Goal: Feedback & Contribution: Leave review/rating

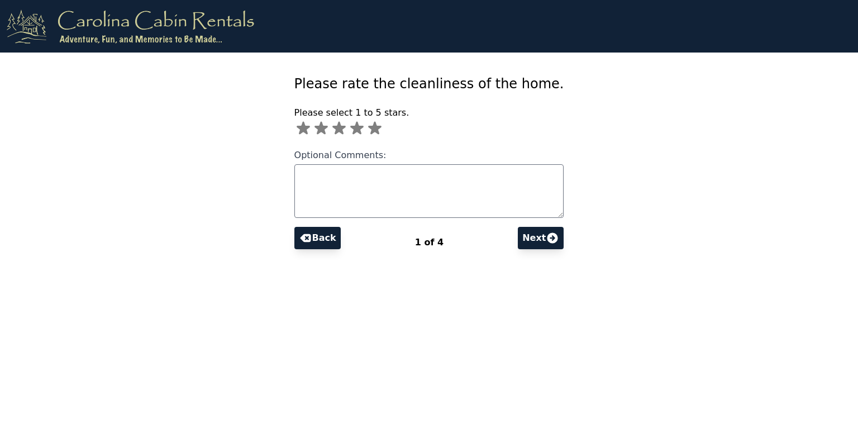
click at [382, 130] on icon at bounding box center [374, 128] width 13 height 13
click at [518, 243] on button "Next" at bounding box center [541, 238] width 46 height 22
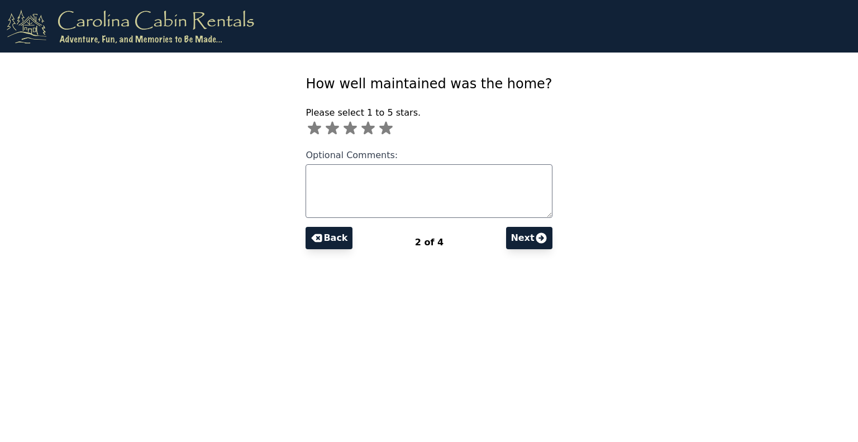
click at [393, 129] on icon at bounding box center [385, 128] width 13 height 13
click at [517, 240] on button "Next" at bounding box center [529, 238] width 46 height 22
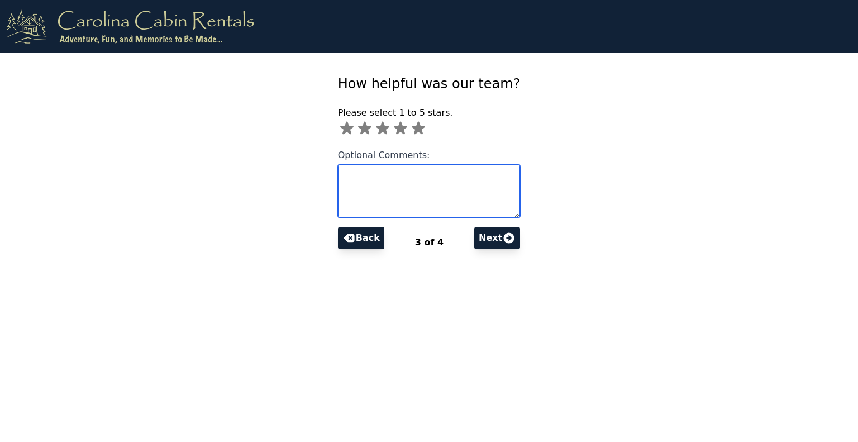
click at [408, 179] on textarea "Optional Comments:" at bounding box center [429, 191] width 183 height 54
type textarea "**********"
click at [422, 129] on icon at bounding box center [419, 129] width 18 height 18
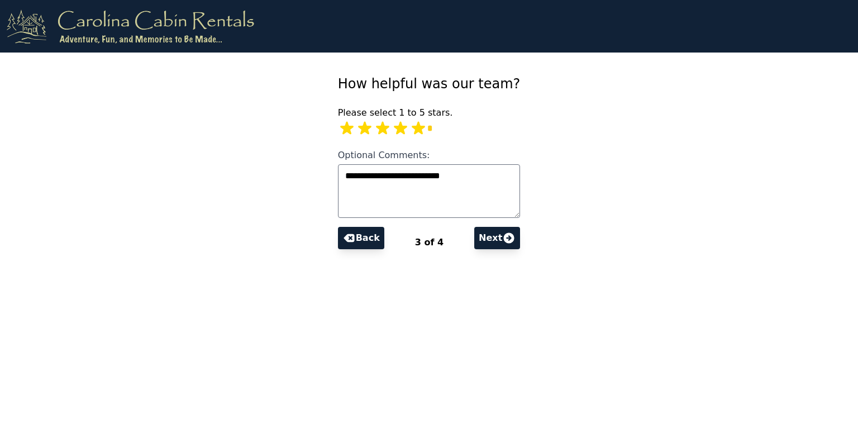
click at [502, 244] on icon at bounding box center [508, 237] width 13 height 13
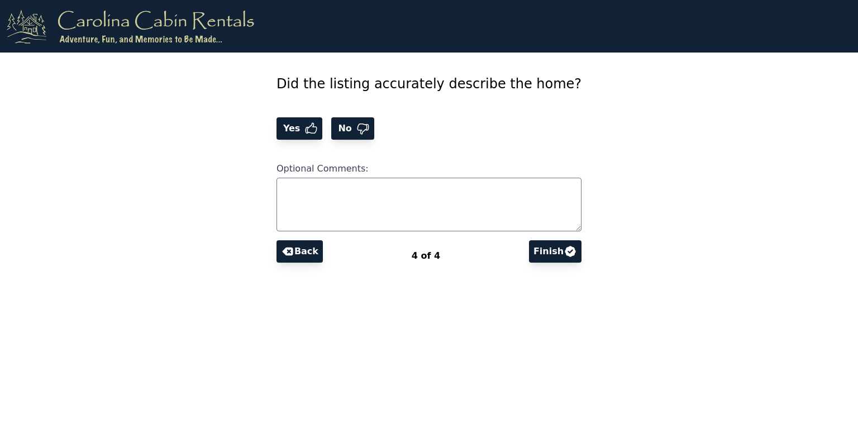
click at [323, 135] on button "Yes" at bounding box center [300, 128] width 46 height 22
click at [549, 258] on button "Finish" at bounding box center [555, 251] width 53 height 22
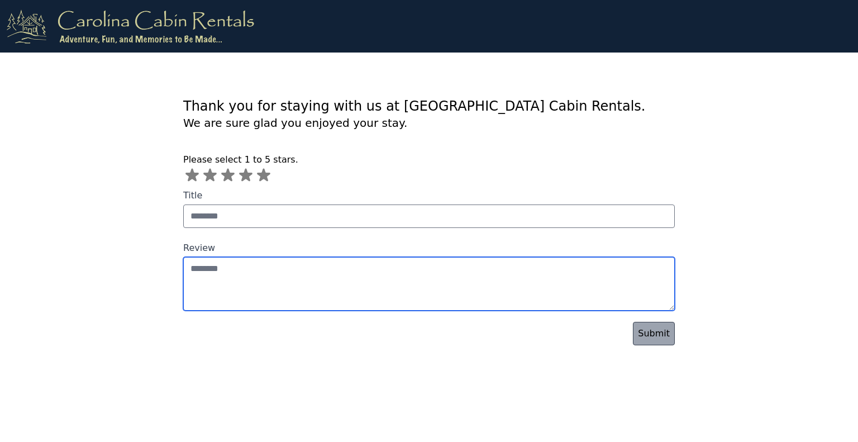
click at [367, 272] on textarea "Review" at bounding box center [429, 284] width 492 height 54
type textarea "*"
type textarea "**********"
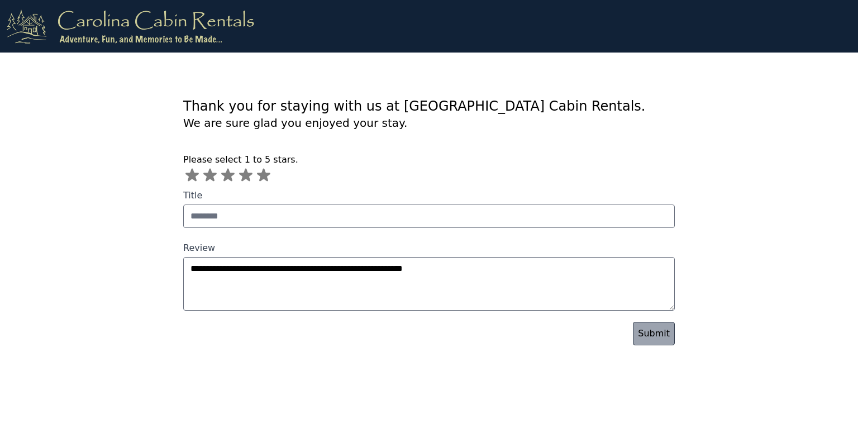
click at [668, 335] on link "Submit" at bounding box center [654, 333] width 42 height 23
click at [267, 176] on icon at bounding box center [263, 175] width 13 height 13
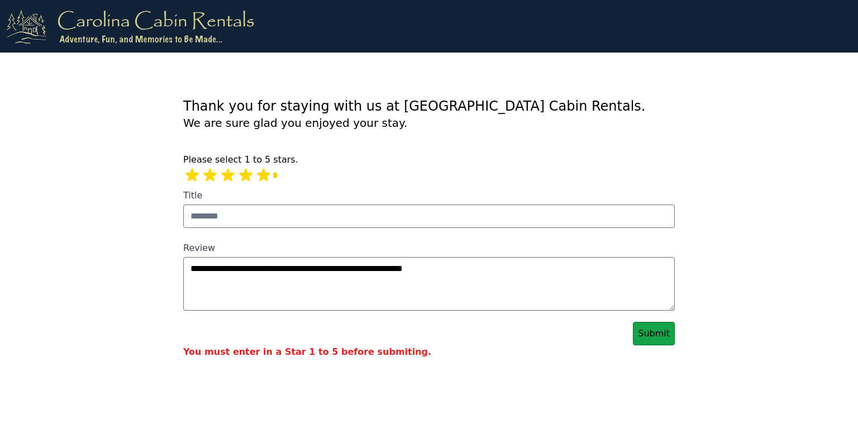
click at [664, 340] on link "Submit" at bounding box center [654, 333] width 42 height 23
